Goal: Task Accomplishment & Management: Manage account settings

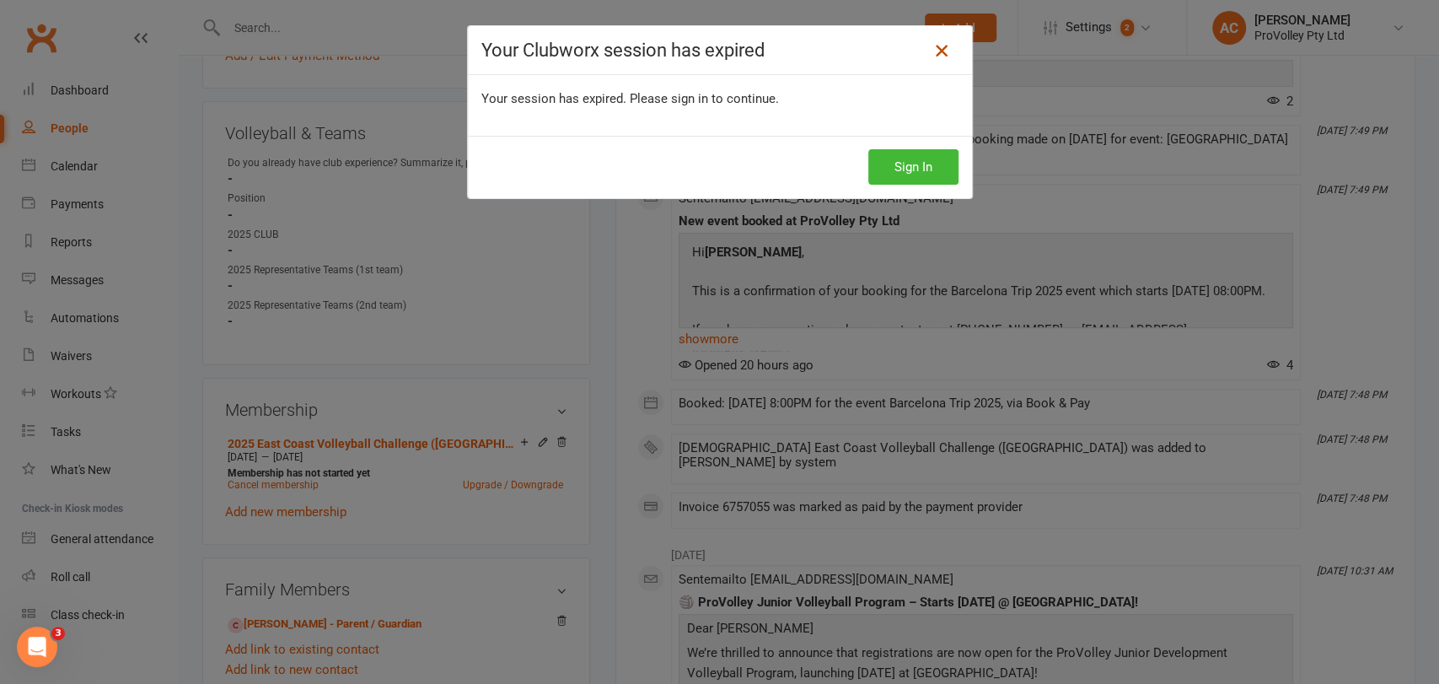
click at [932, 50] on icon at bounding box center [942, 50] width 20 height 20
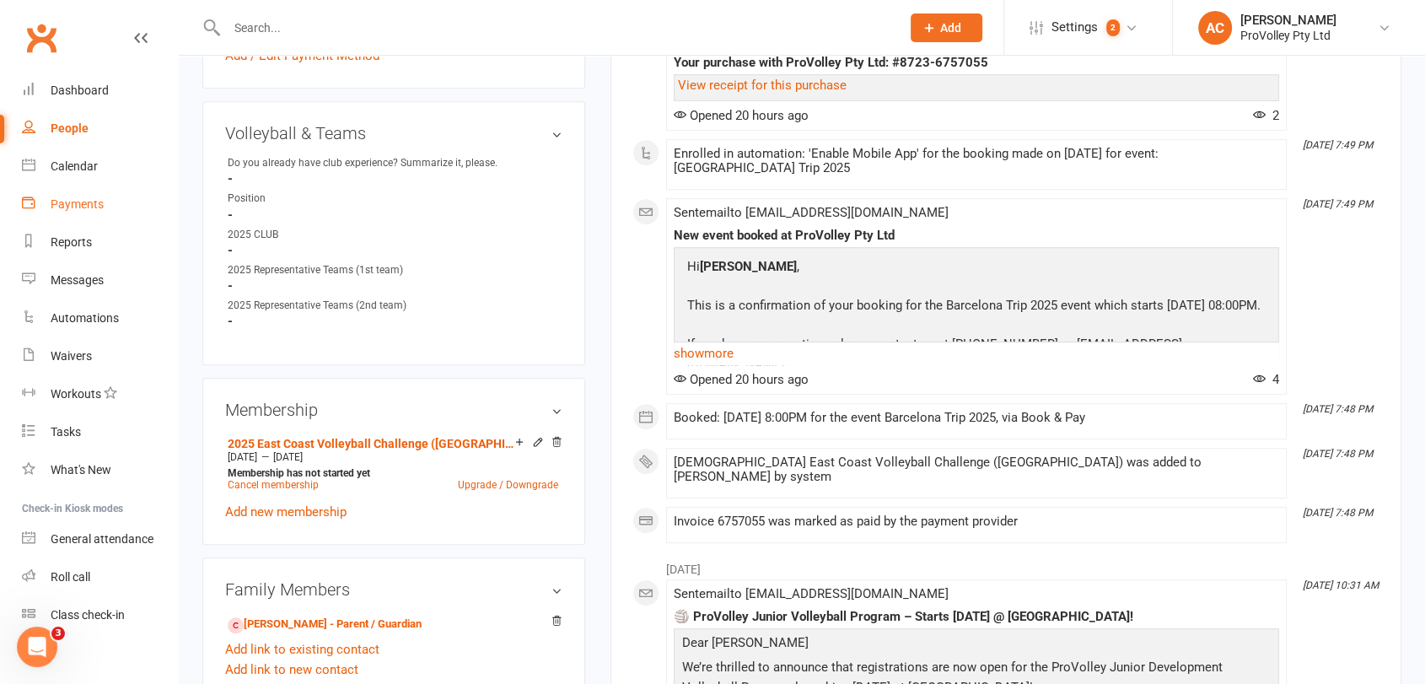
click at [74, 198] on div "Payments" at bounding box center [77, 203] width 53 height 13
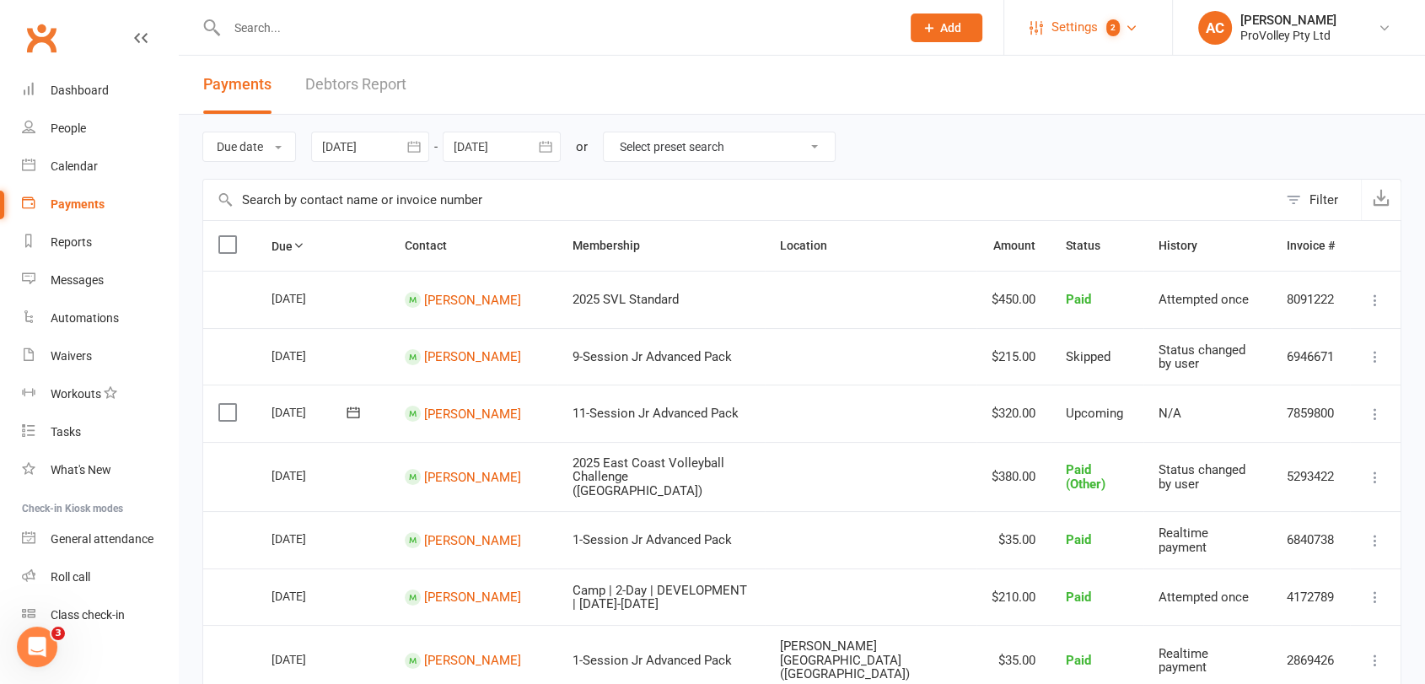
click at [1099, 22] on count-badge "2" at bounding box center [1109, 27] width 22 height 38
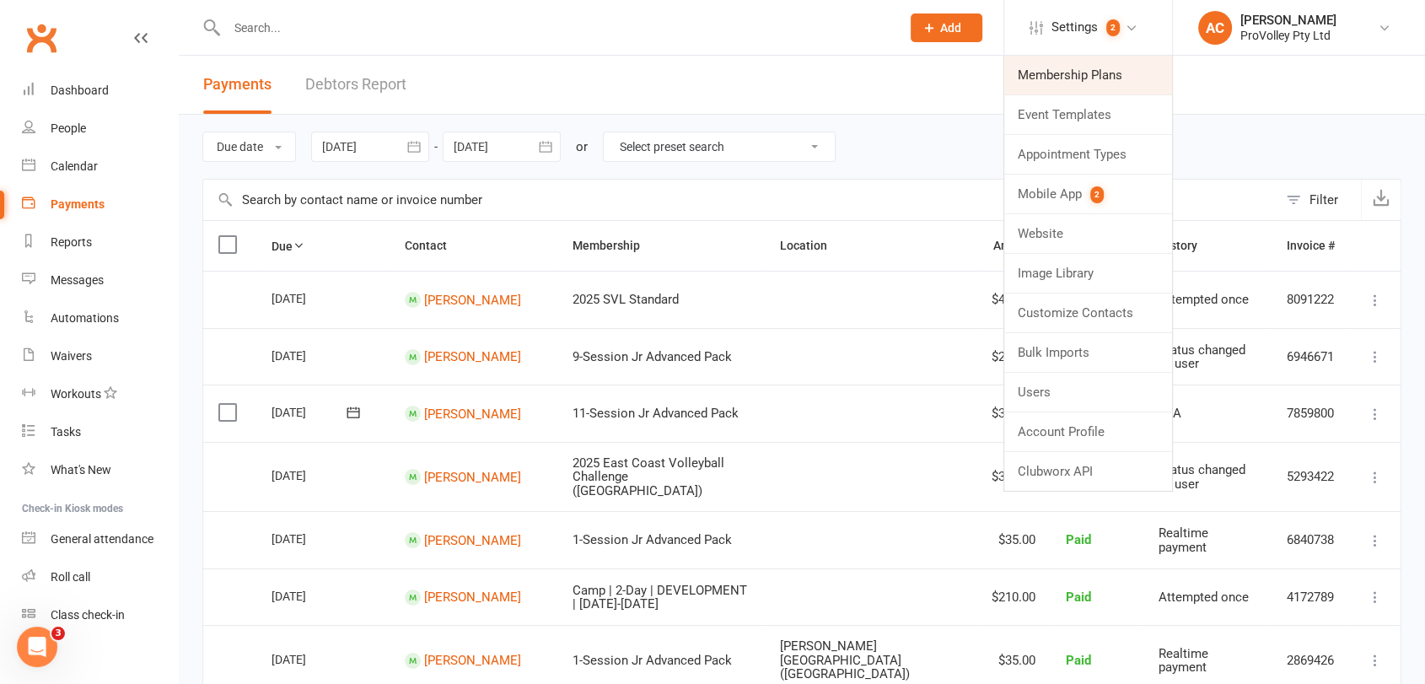
click at [1033, 75] on link "Membership Plans" at bounding box center [1088, 75] width 168 height 39
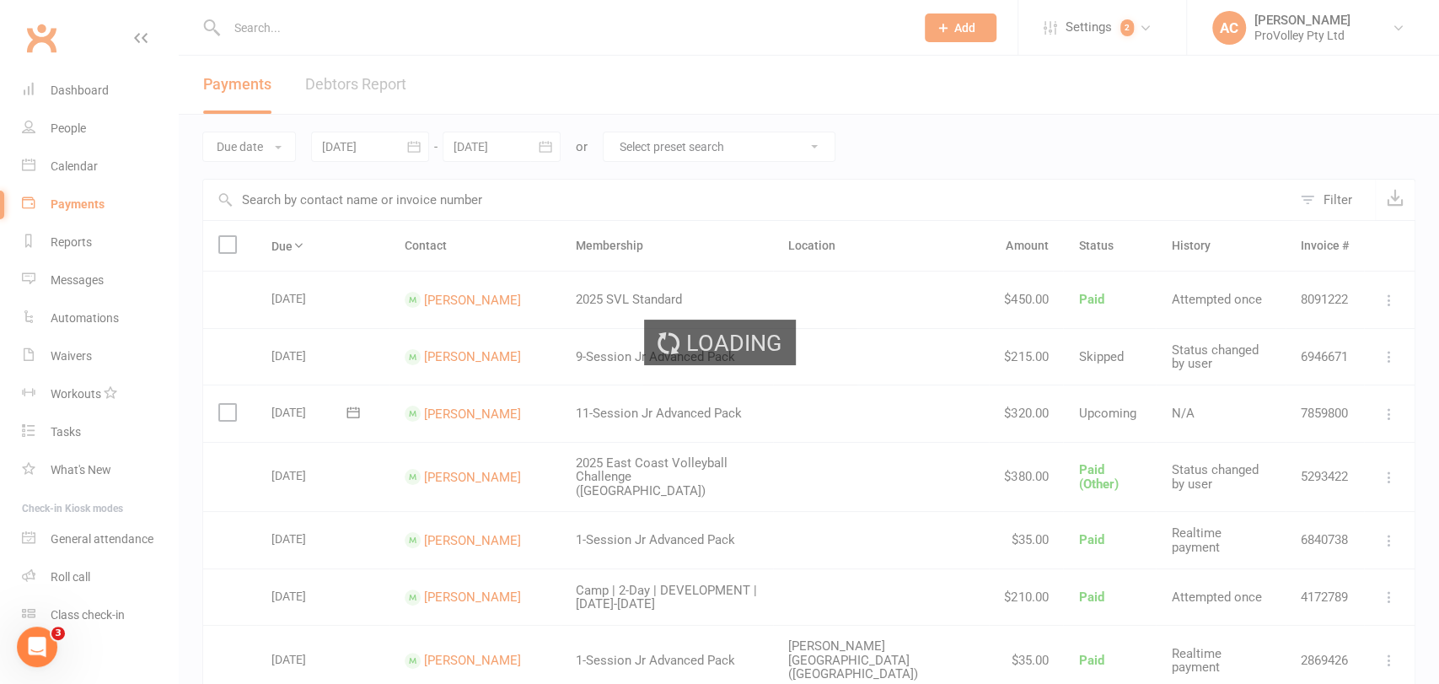
select select "100"
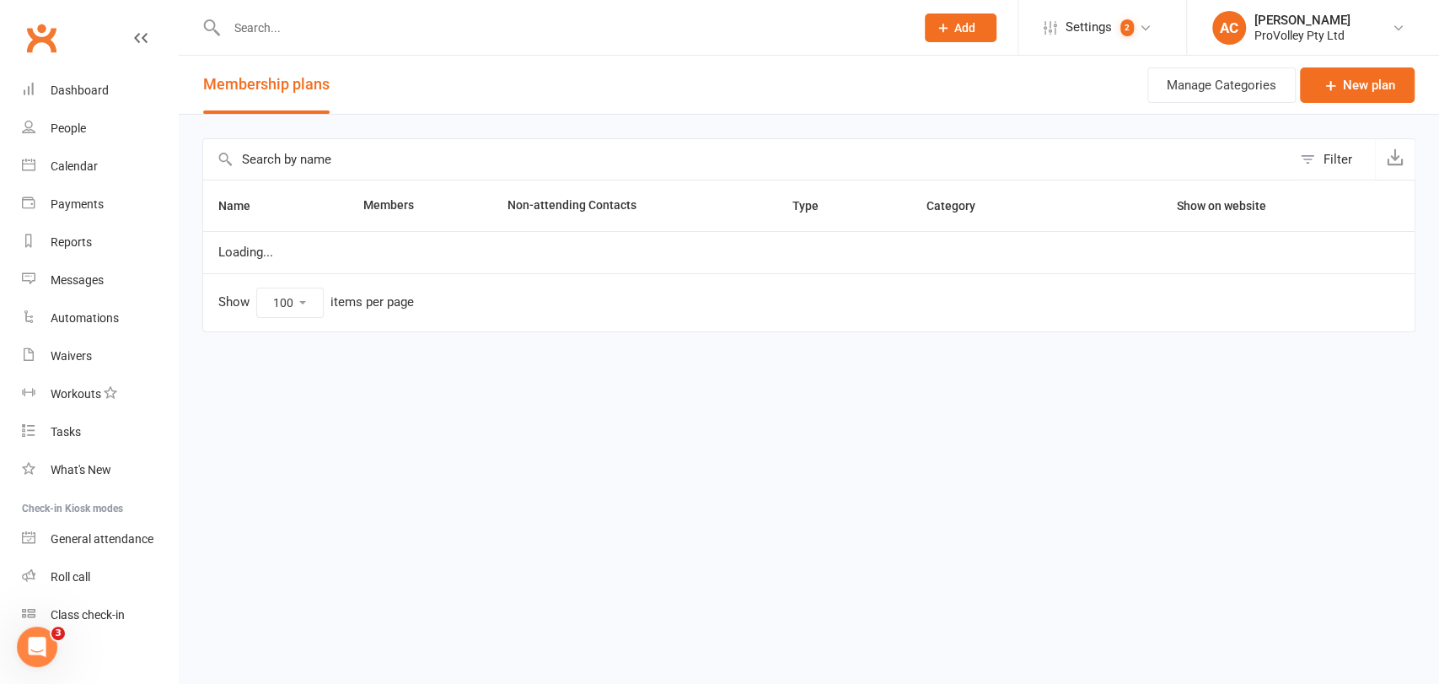
click at [312, 156] on input "text" at bounding box center [747, 159] width 1088 height 40
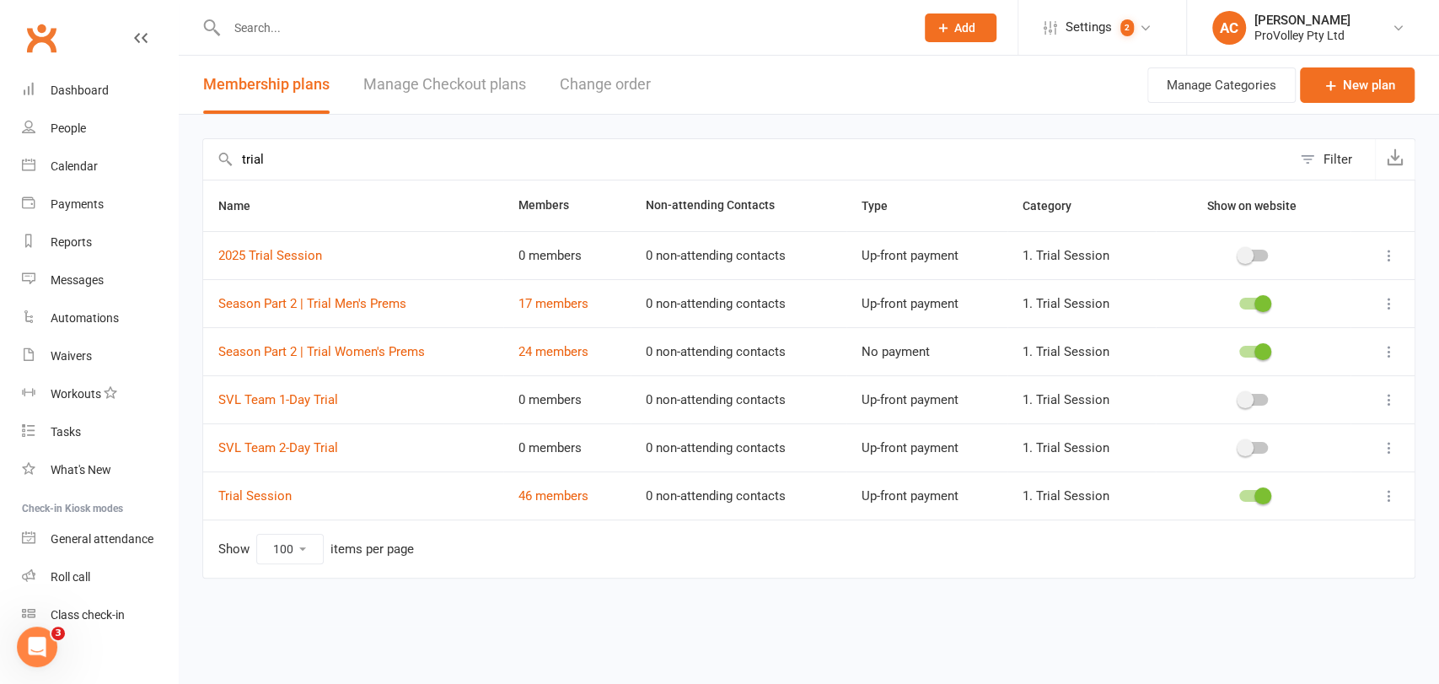
type input "trial"
